Goal: Transaction & Acquisition: Purchase product/service

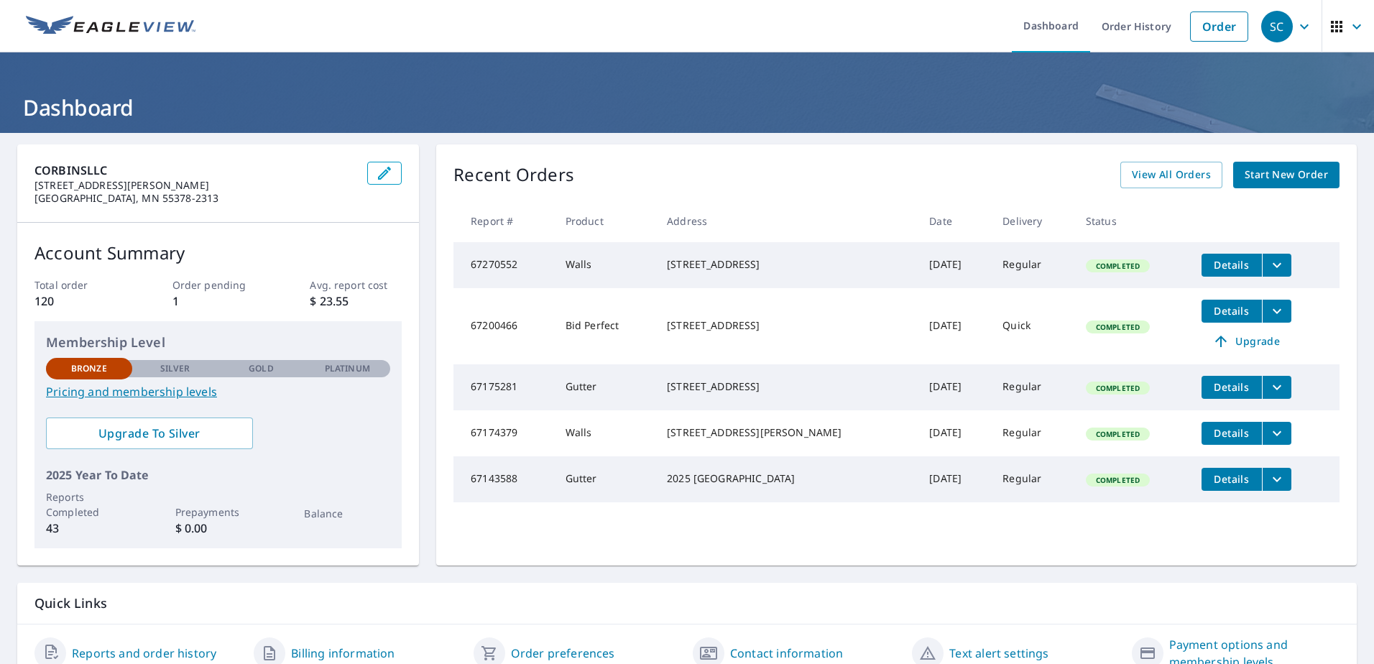
click at [1276, 177] on span "Start New Order" at bounding box center [1286, 175] width 83 height 18
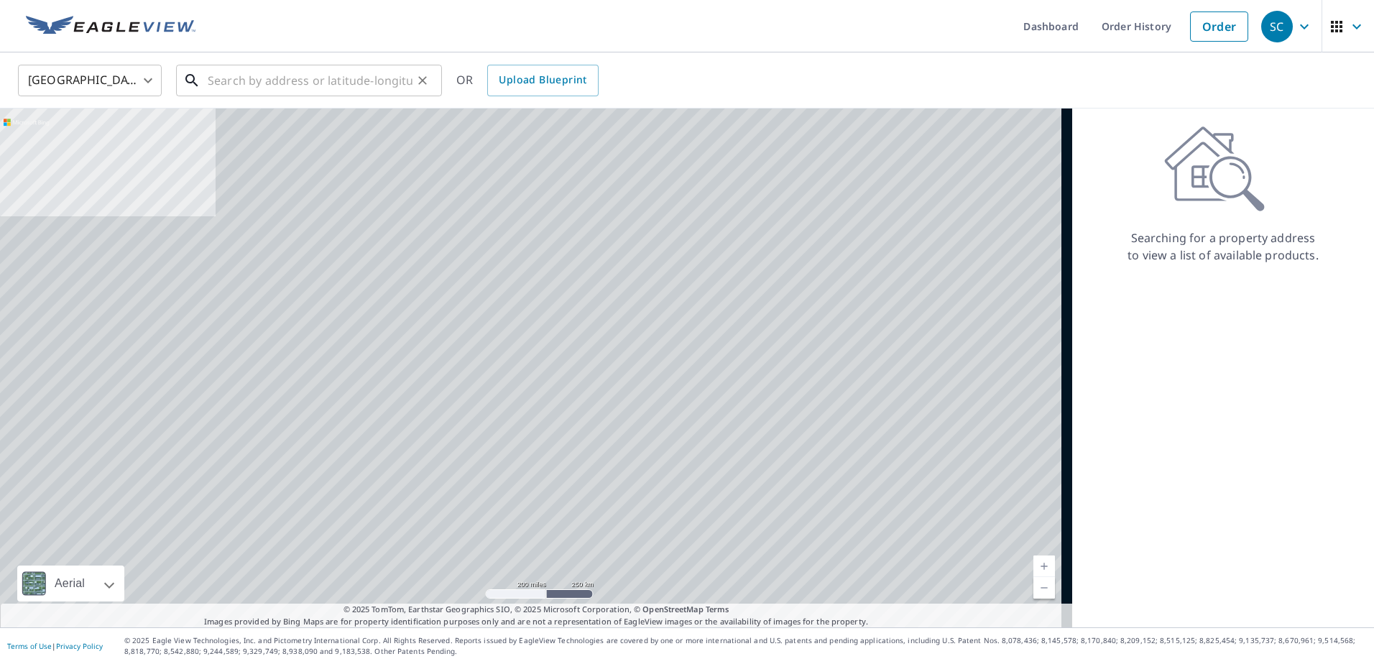
click at [258, 85] on input "text" at bounding box center [310, 80] width 205 height 40
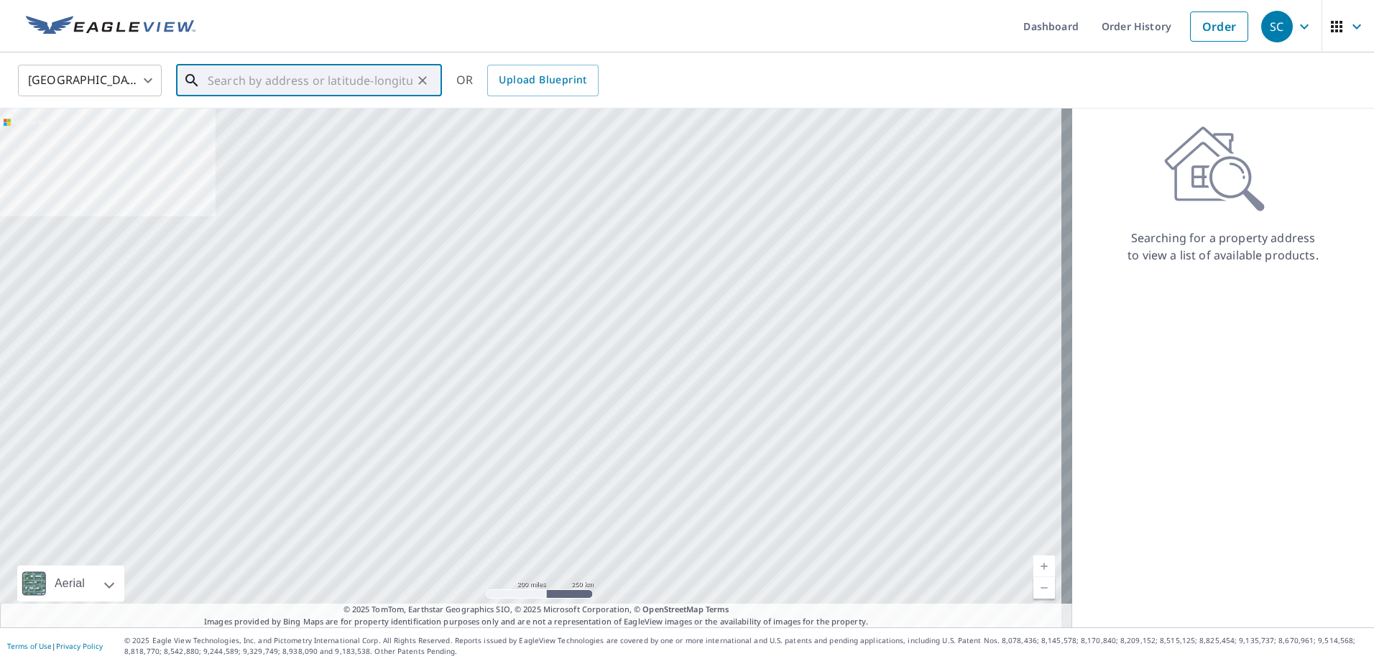
paste input "[STREET_ADDRESS]"
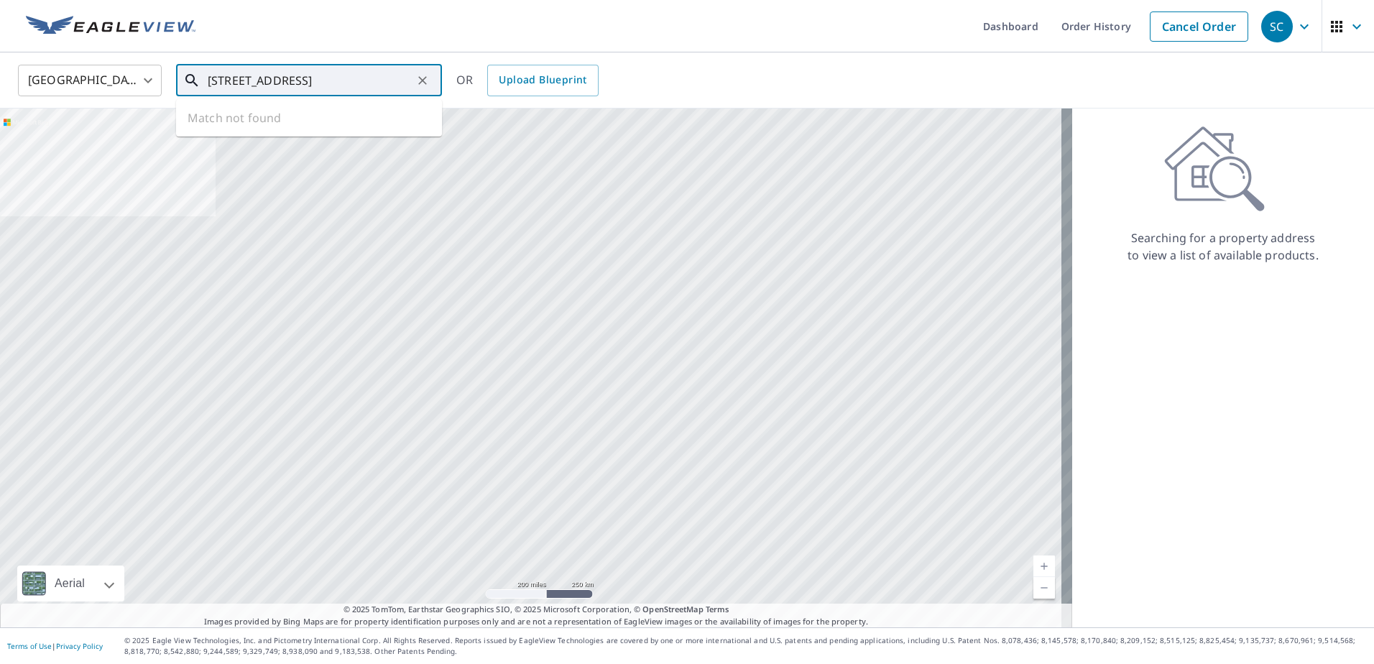
scroll to position [0, 45]
type input "[STREET_ADDRESS]"
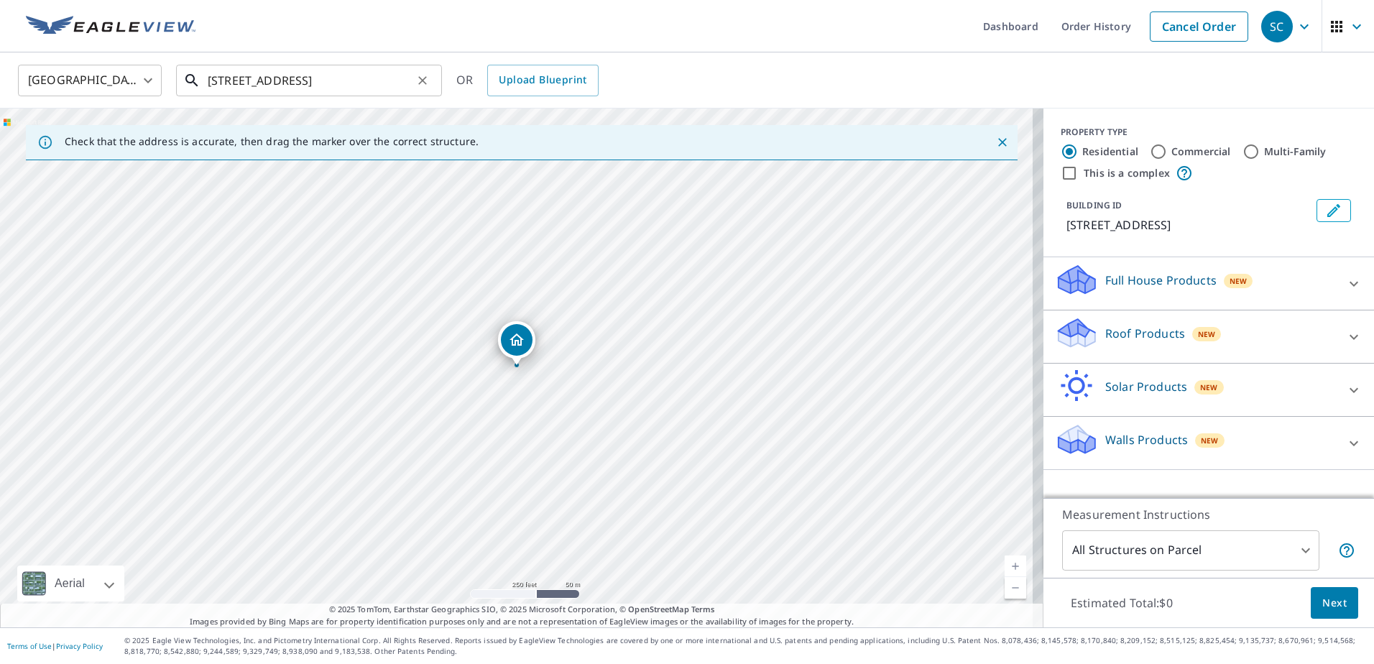
click at [346, 79] on input "[STREET_ADDRESS]" at bounding box center [310, 80] width 205 height 40
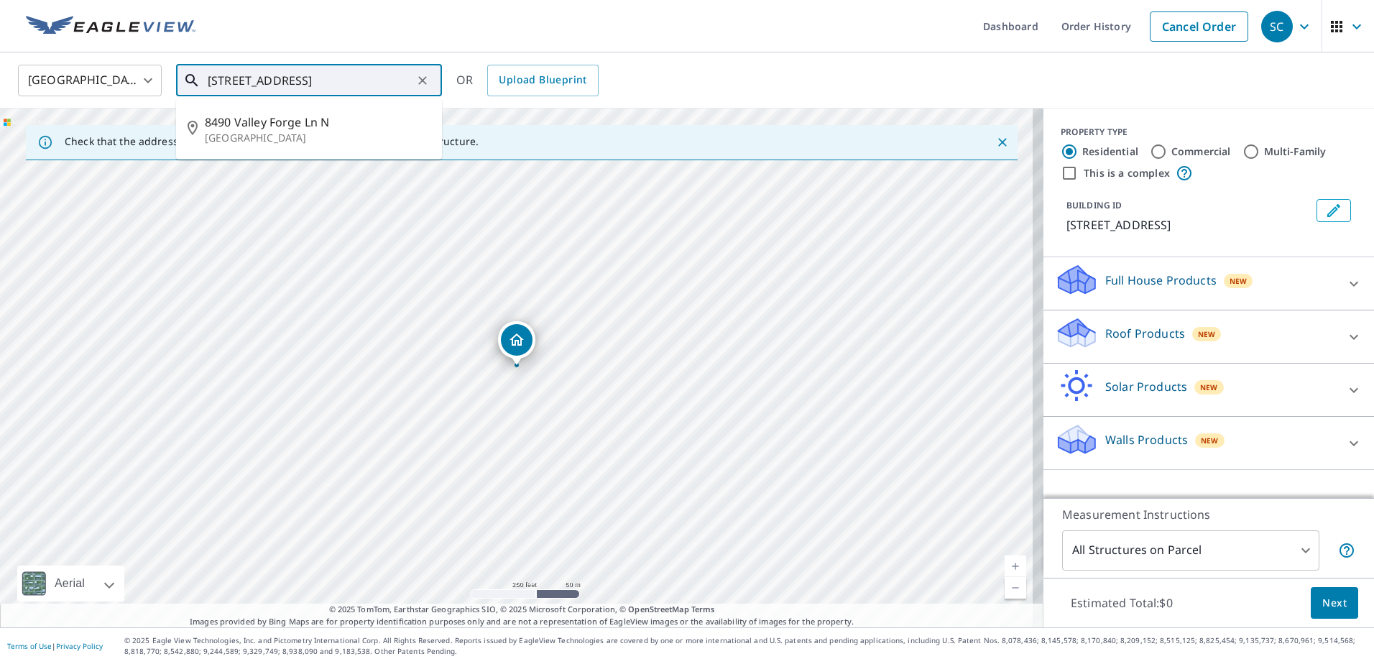
click at [286, 83] on input "[STREET_ADDRESS]" at bounding box center [310, 80] width 205 height 40
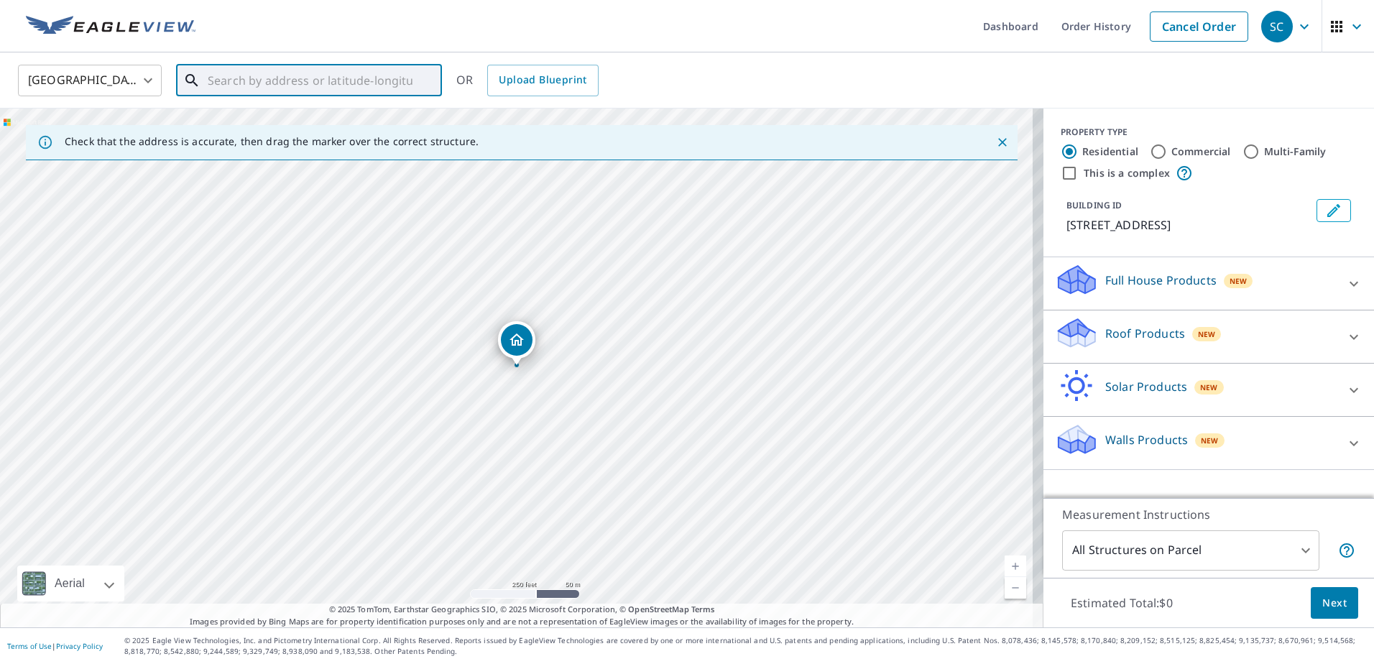
paste input "[STREET_ADDRESS]"
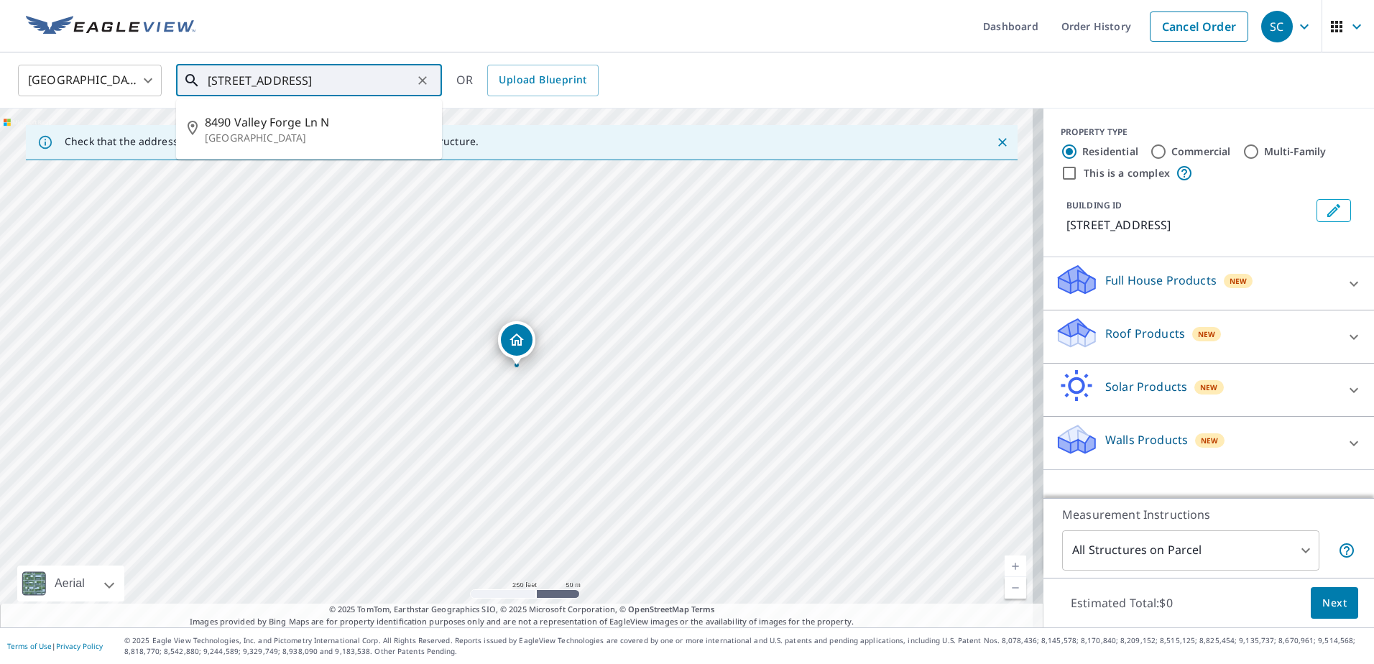
scroll to position [0, 45]
click at [286, 83] on input "[STREET_ADDRESS]" at bounding box center [310, 80] width 205 height 40
type input "[STREET_ADDRESS]"
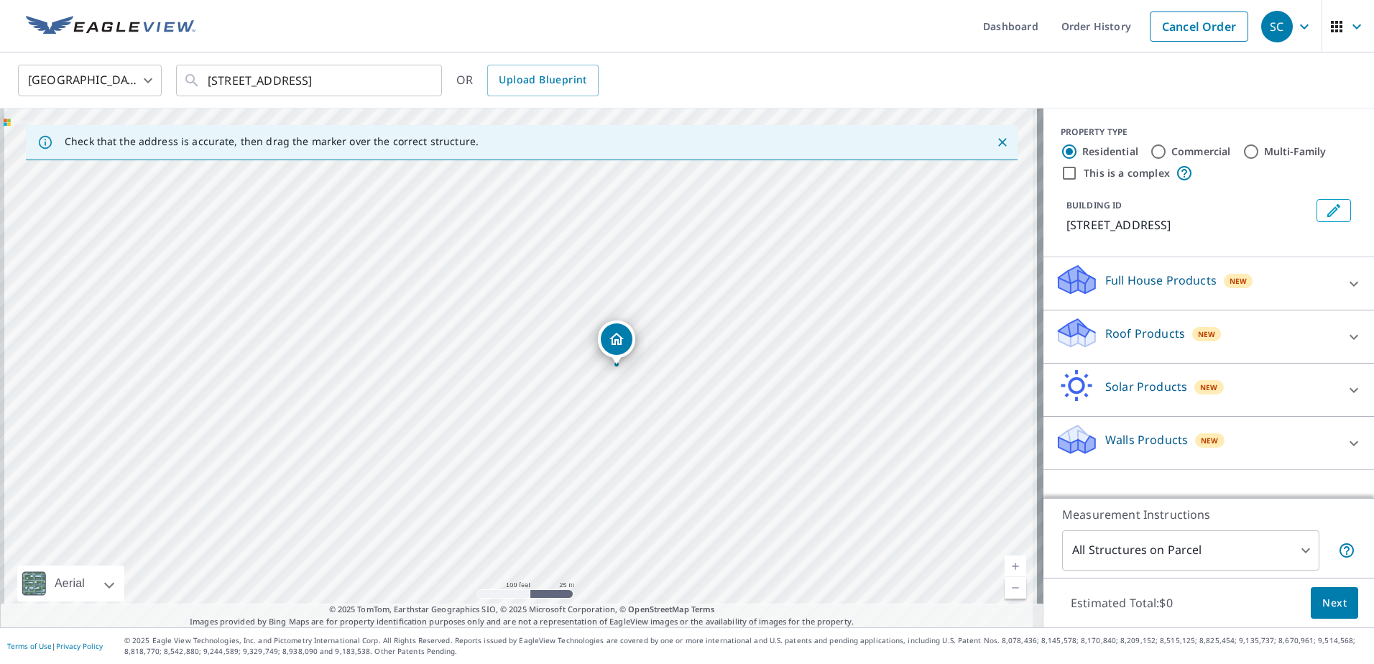
click at [537, 295] on div "[STREET_ADDRESS]" at bounding box center [522, 368] width 1044 height 519
